Goal: Check status: Check status

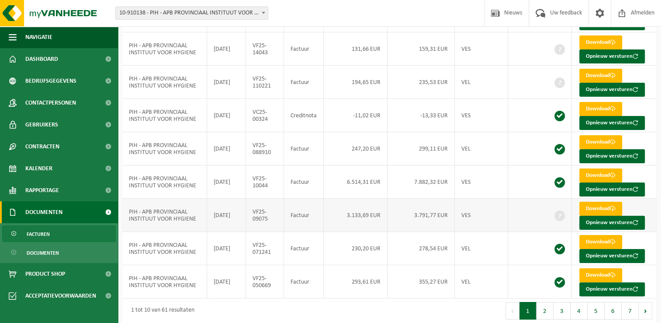
scroll to position [147, 0]
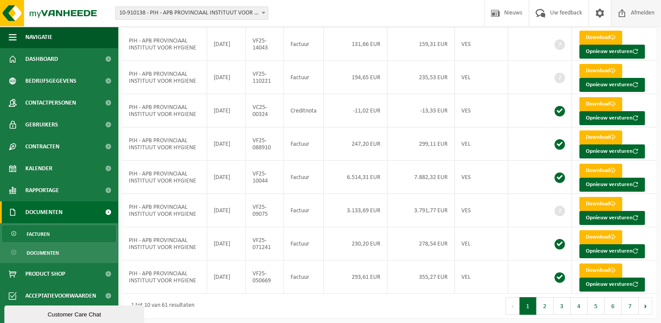
drag, startPoint x: 547, startPoint y: 192, endPoint x: 610, endPoint y: 3, distance: 199.6
click at [547, 194] on td at bounding box center [540, 210] width 64 height 33
click at [449, 210] on td "3.791,77 EUR" at bounding box center [421, 210] width 67 height 33
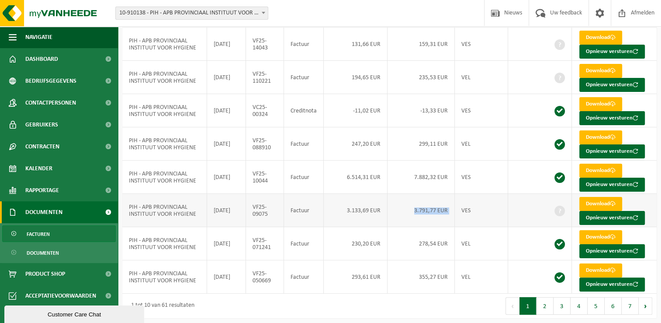
drag, startPoint x: 449, startPoint y: 210, endPoint x: 418, endPoint y: 211, distance: 31.5
click at [418, 211] on td "3.791,77 EUR" at bounding box center [421, 210] width 67 height 33
drag, startPoint x: 418, startPoint y: 211, endPoint x: 434, endPoint y: 212, distance: 16.3
click at [434, 212] on td "3.791,77 EUR" at bounding box center [421, 210] width 67 height 33
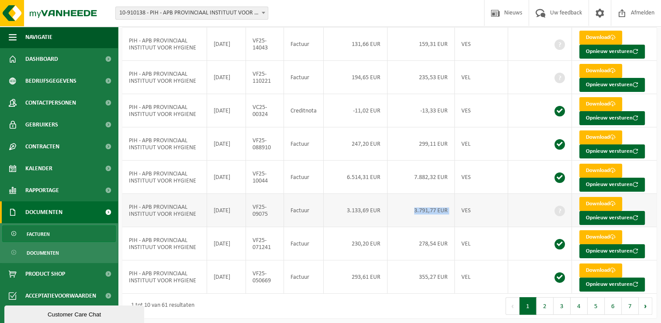
click at [428, 208] on td "3.791,77 EUR" at bounding box center [421, 210] width 67 height 33
click at [261, 317] on div "Facturen Alles als gelezen markeren Even geduld. Door de grote hoeveelheid gege…" at bounding box center [389, 103] width 543 height 438
click at [234, 303] on div "1 tot 10 van 61 resultaten" at bounding box center [256, 305] width 268 height 24
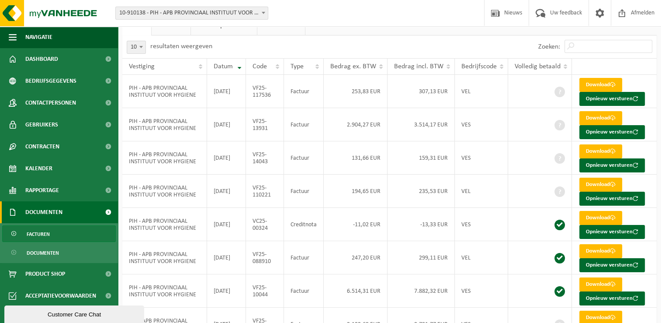
click at [344, 44] on div "10 25 50 100 10 resultaten weergeven" at bounding box center [256, 46] width 268 height 23
click at [390, 47] on div "Zoeken:" at bounding box center [524, 46] width 268 height 23
